Goal: Transaction & Acquisition: Purchase product/service

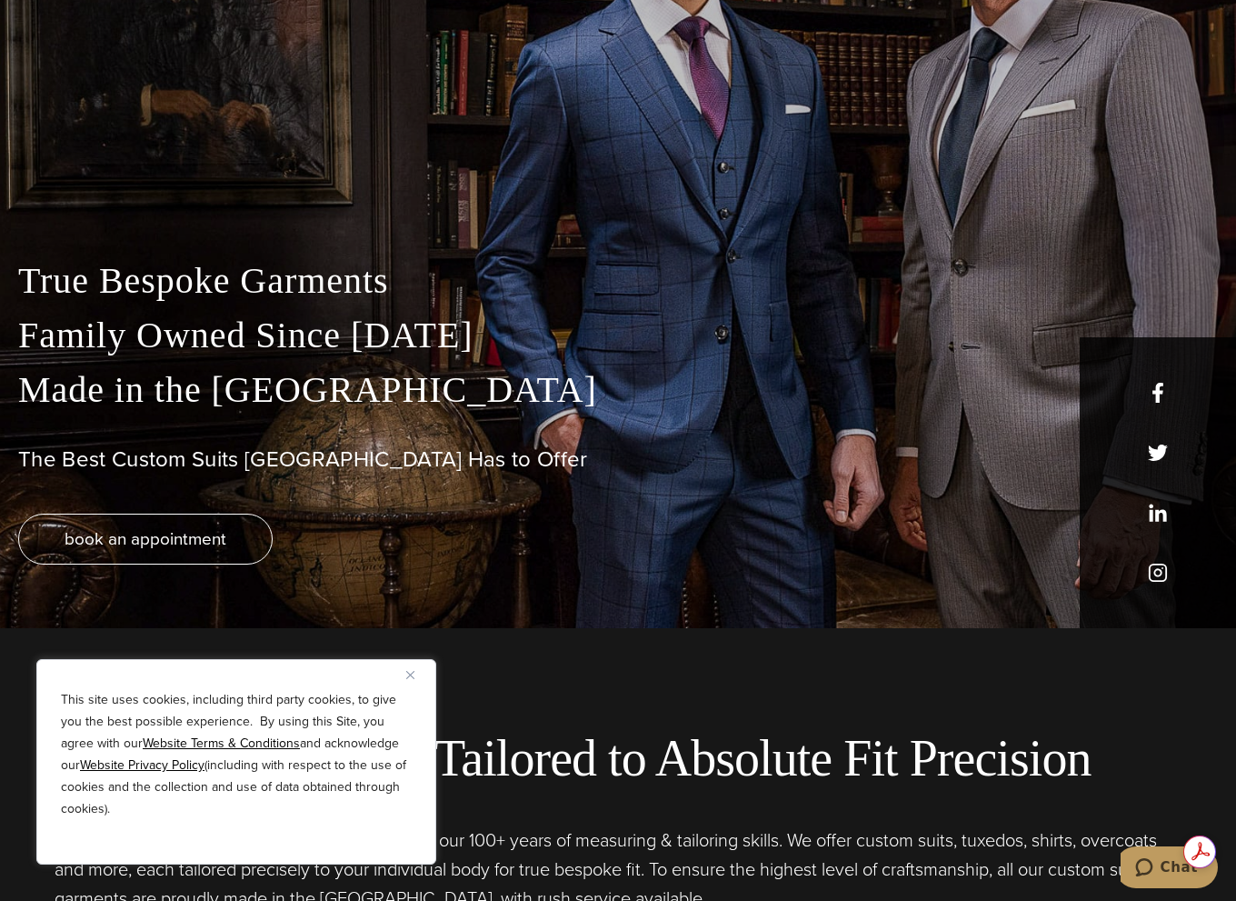
click at [407, 679] on button "Close" at bounding box center [417, 674] width 22 height 22
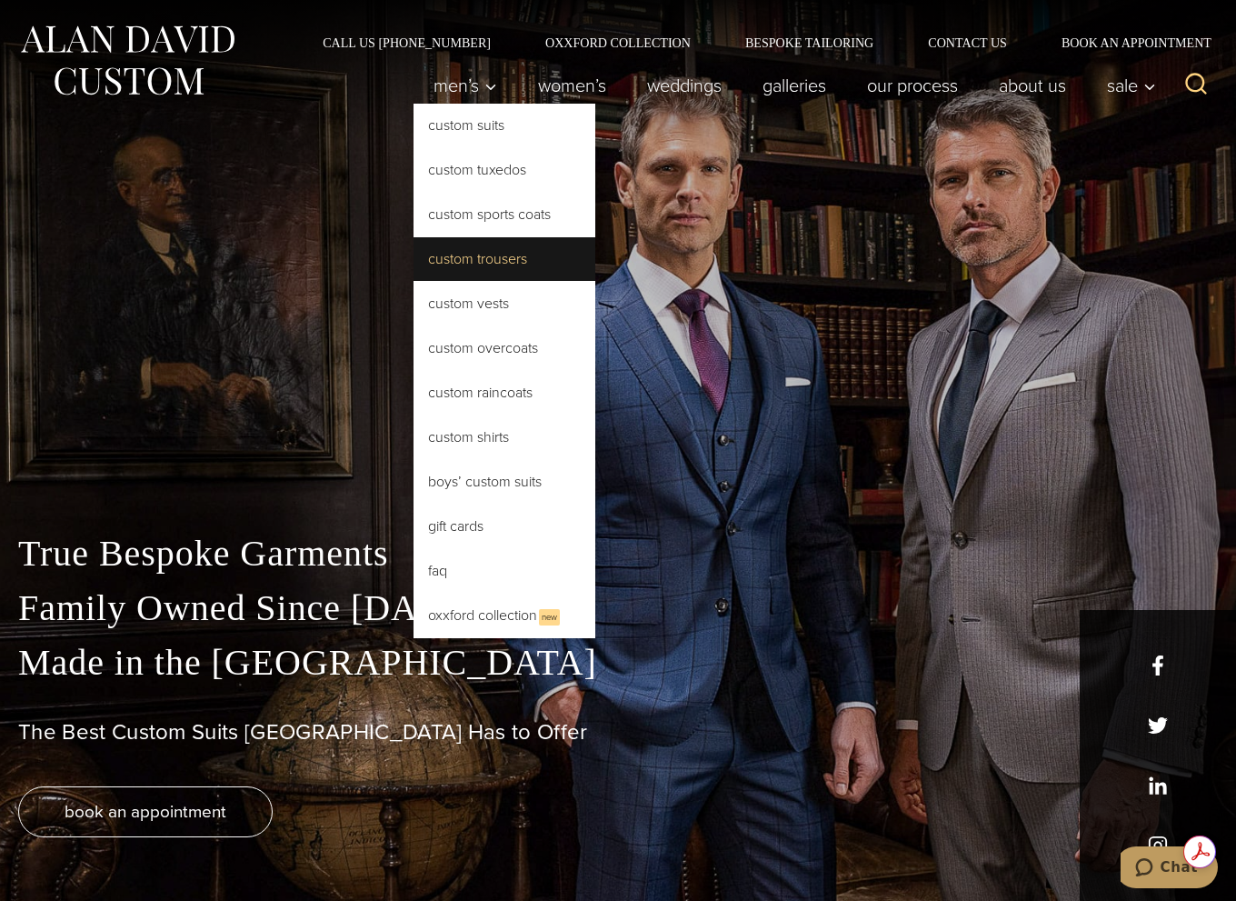
click at [446, 259] on link "Custom Trousers" at bounding box center [505, 259] width 182 height 44
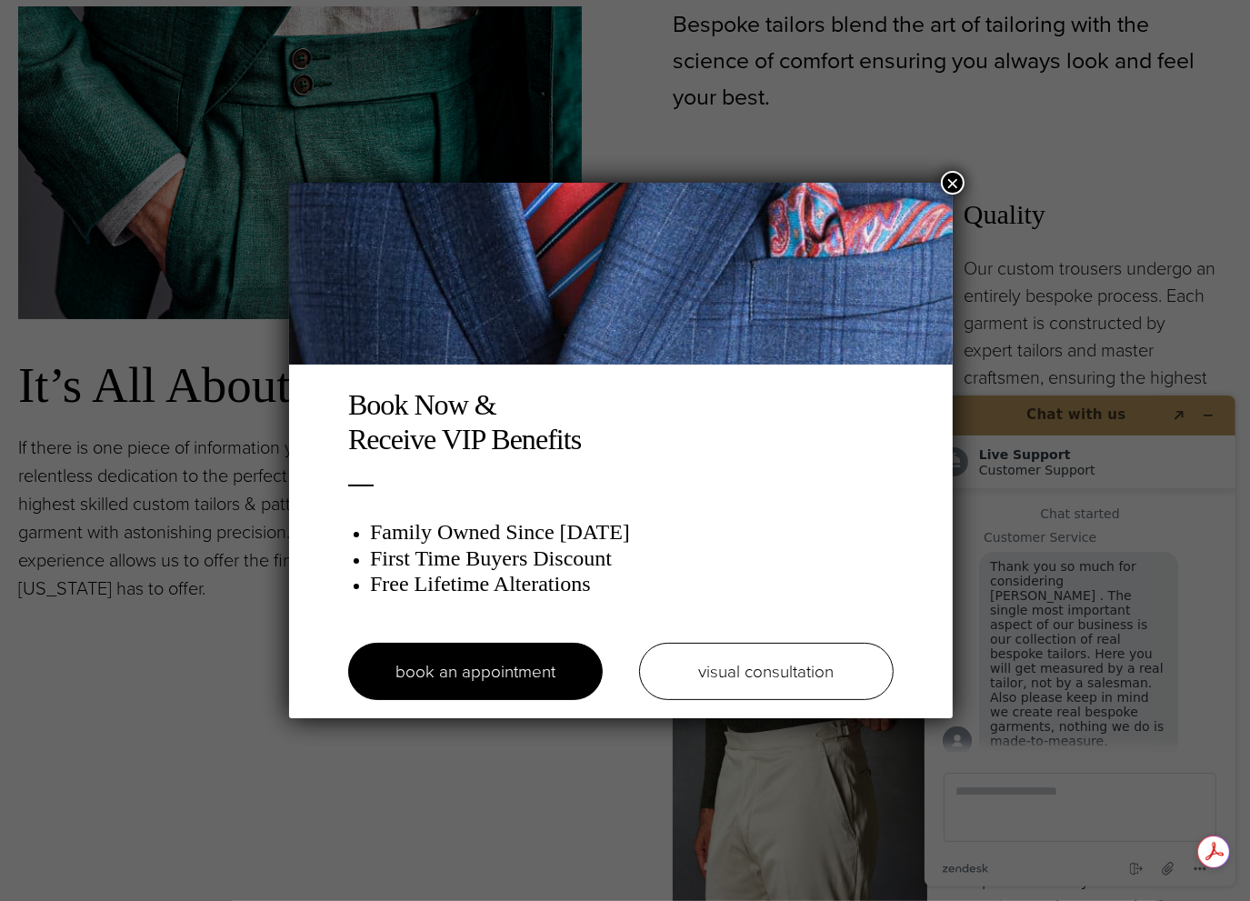
click at [959, 184] on button "×" at bounding box center [953, 183] width 24 height 24
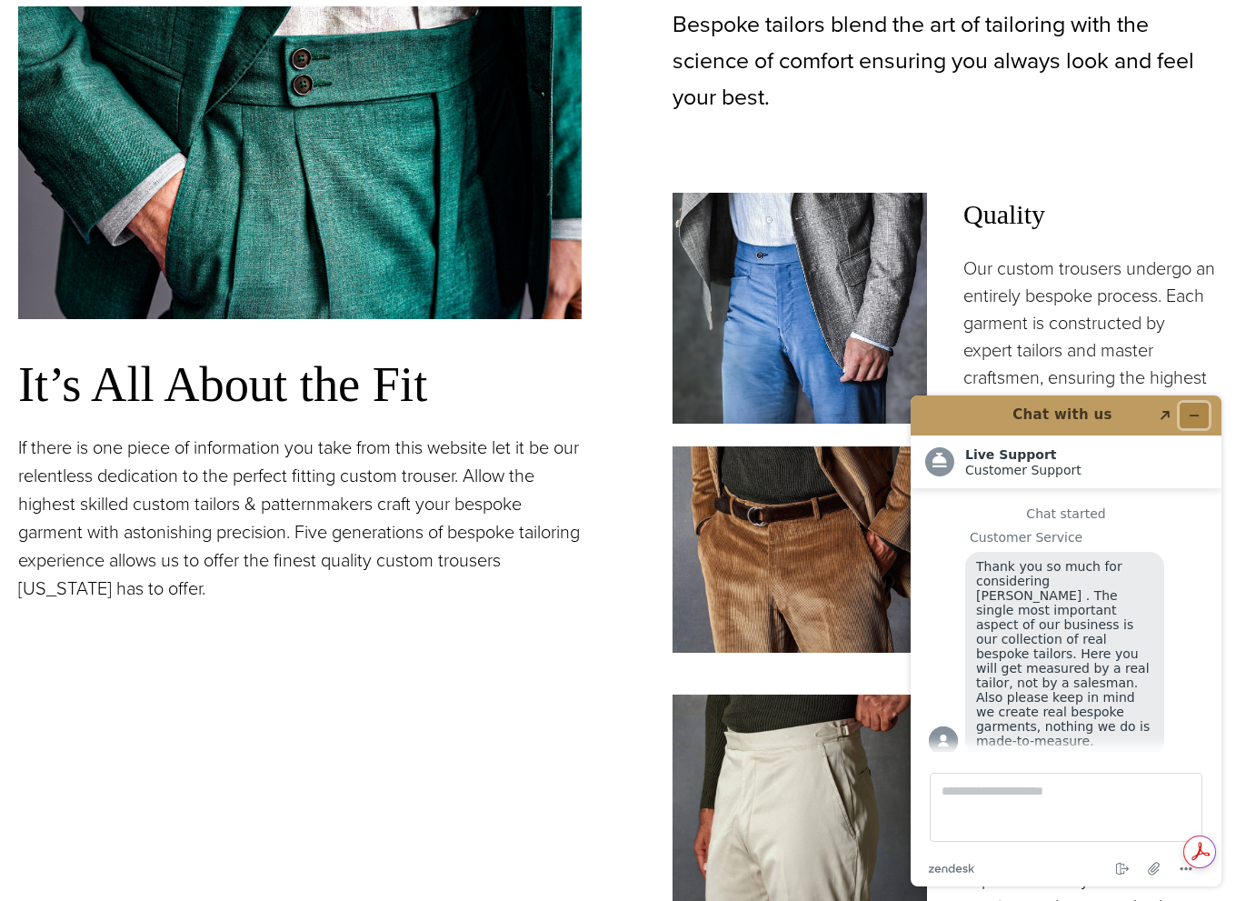
click at [1191, 415] on icon "Minimize widget" at bounding box center [1195, 415] width 8 height 0
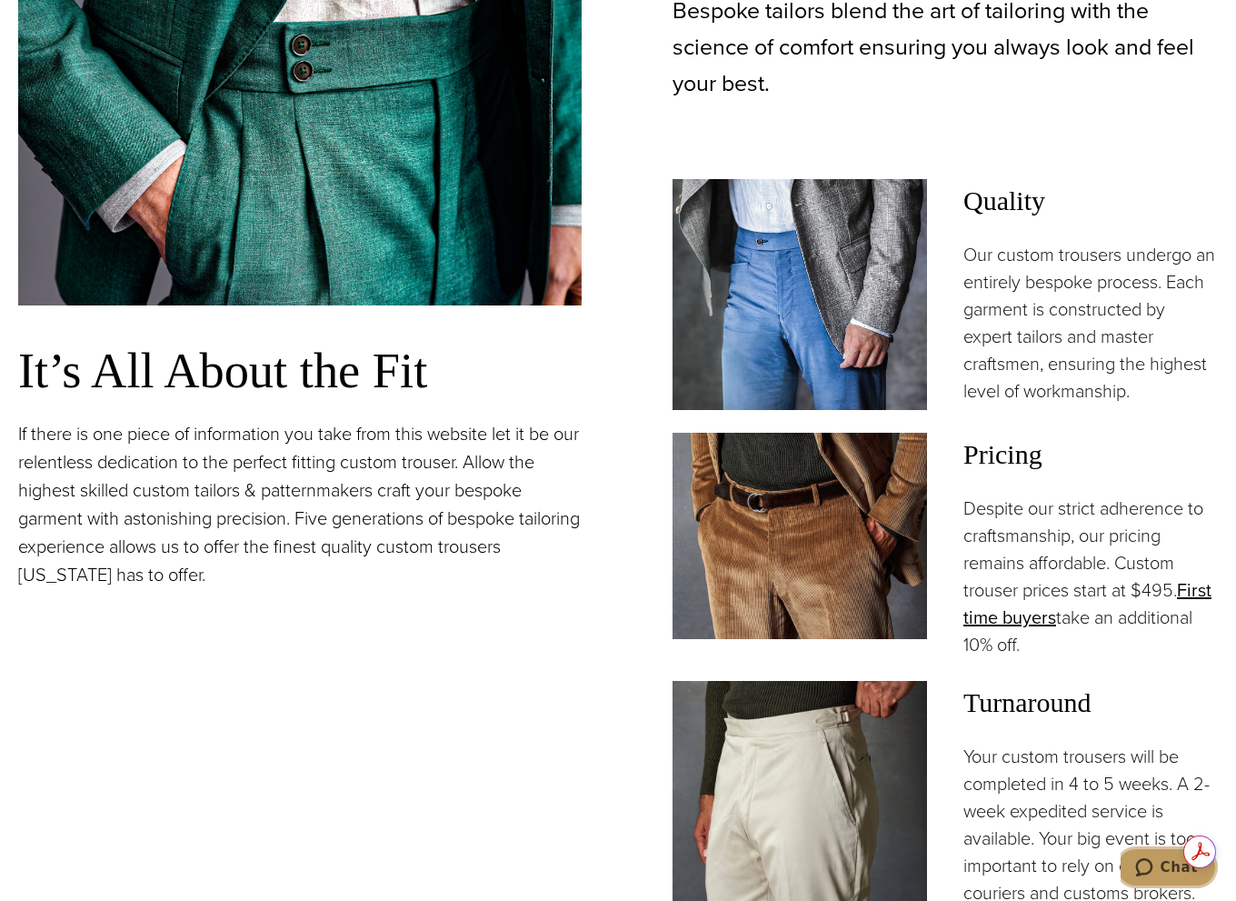
scroll to position [1091, 0]
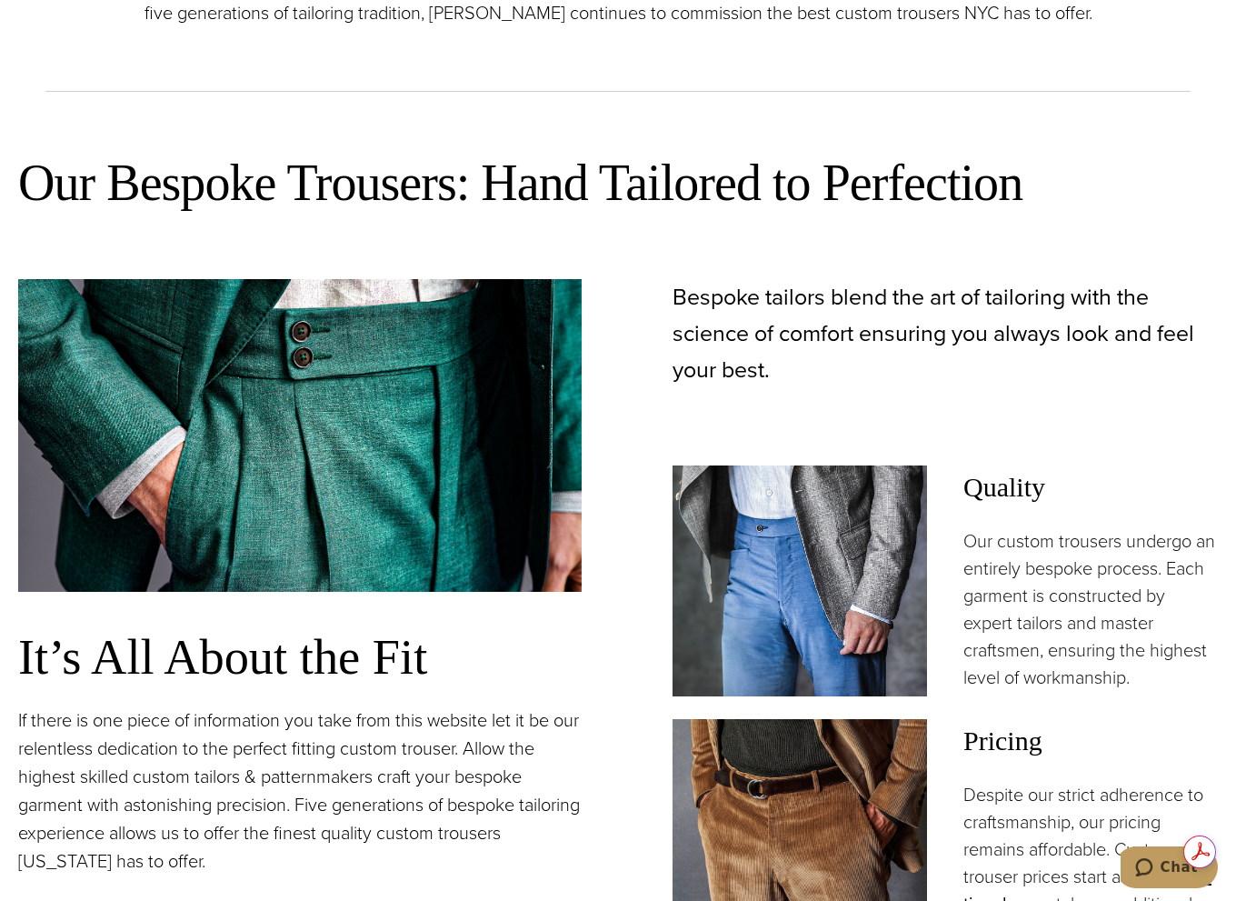
click at [440, 373] on img at bounding box center [299, 435] width 563 height 313
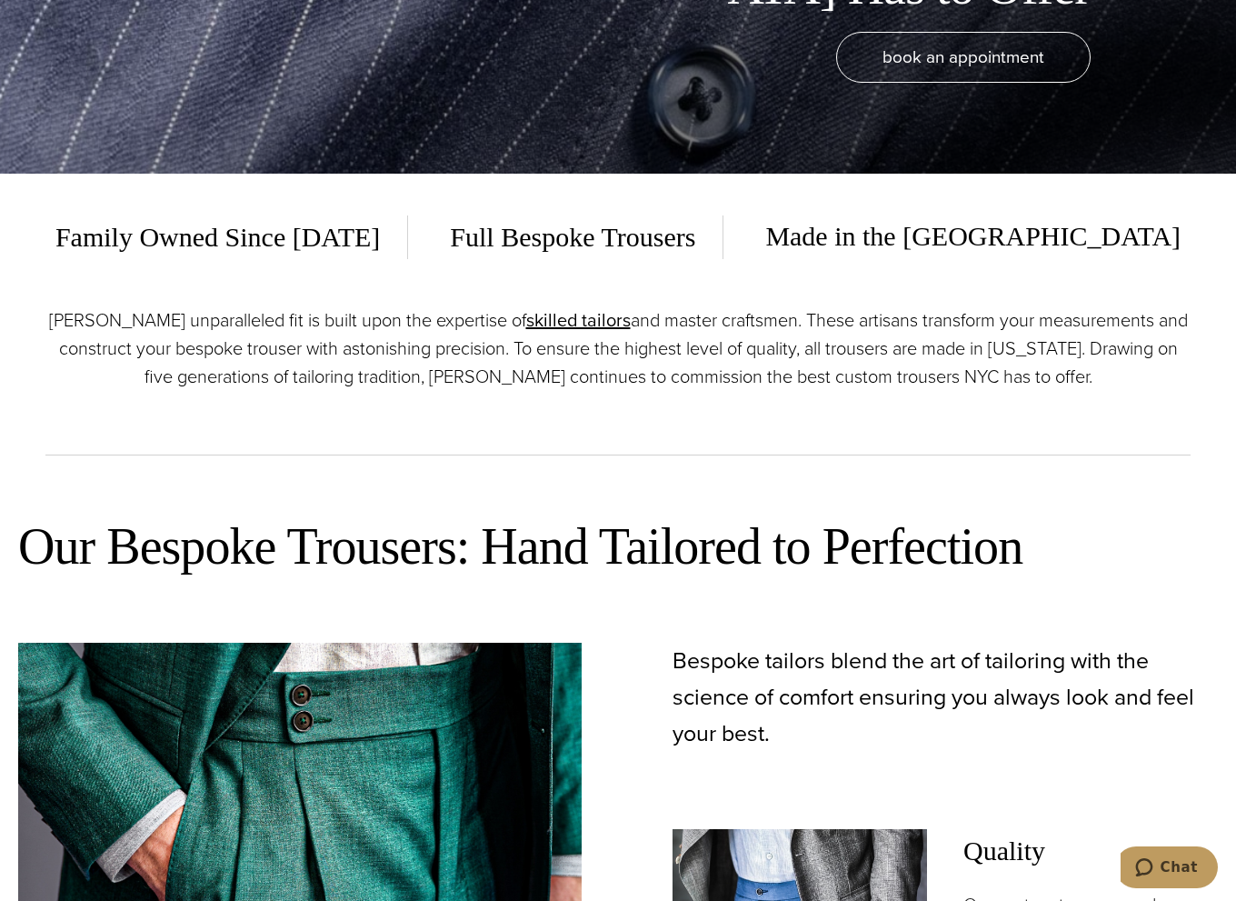
scroll to position [0, 0]
